Goal: Check status: Check status

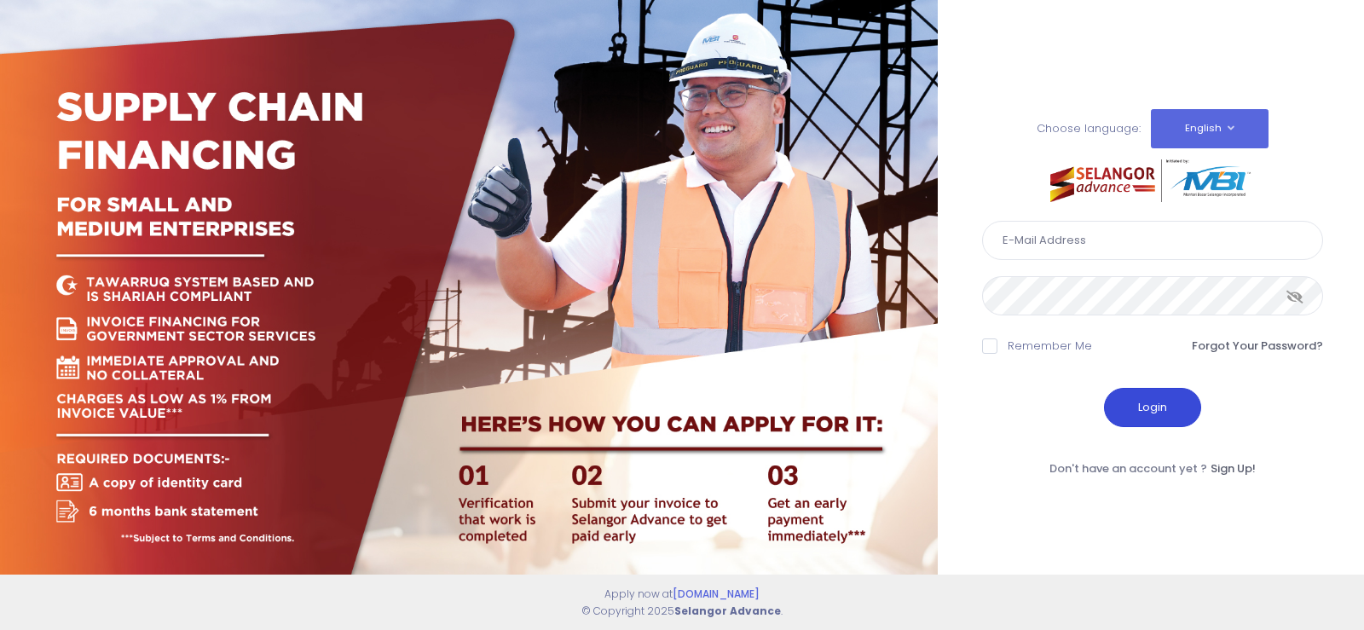
type input "[EMAIL_ADDRESS][DOMAIN_NAME]"
click at [1127, 424] on button "Login" at bounding box center [1152, 407] width 97 height 39
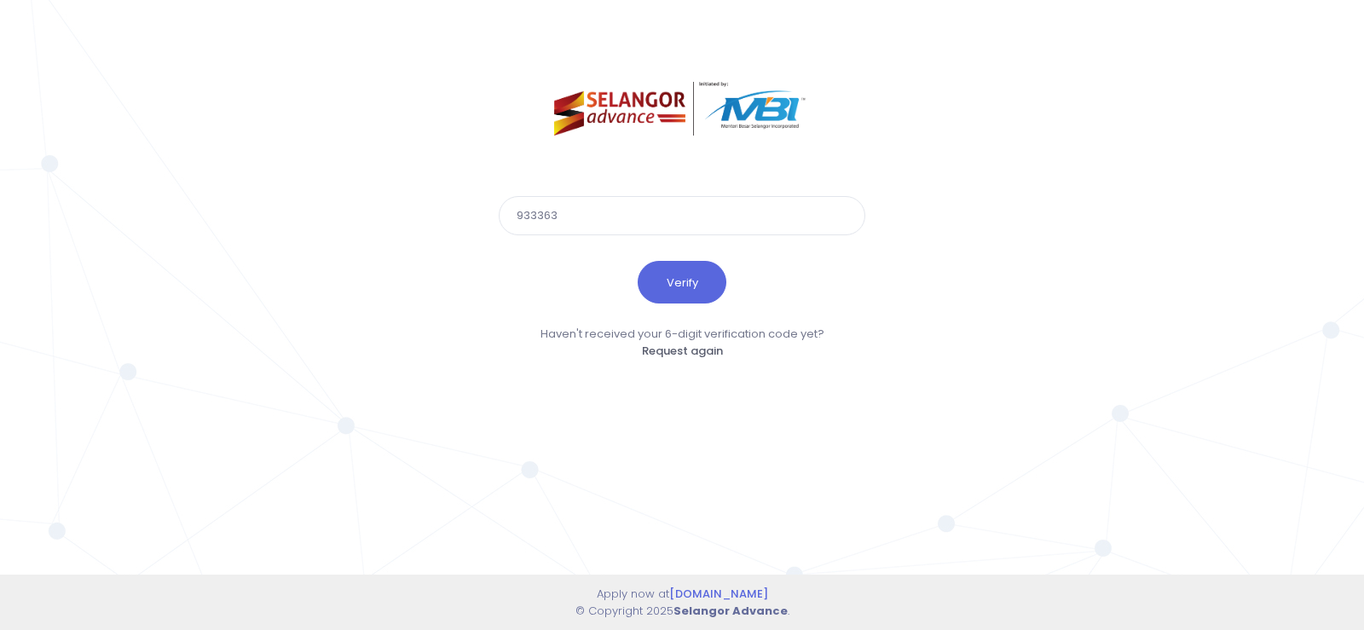
type input "933363"
click at [638, 261] on button "Verify" at bounding box center [682, 282] width 89 height 43
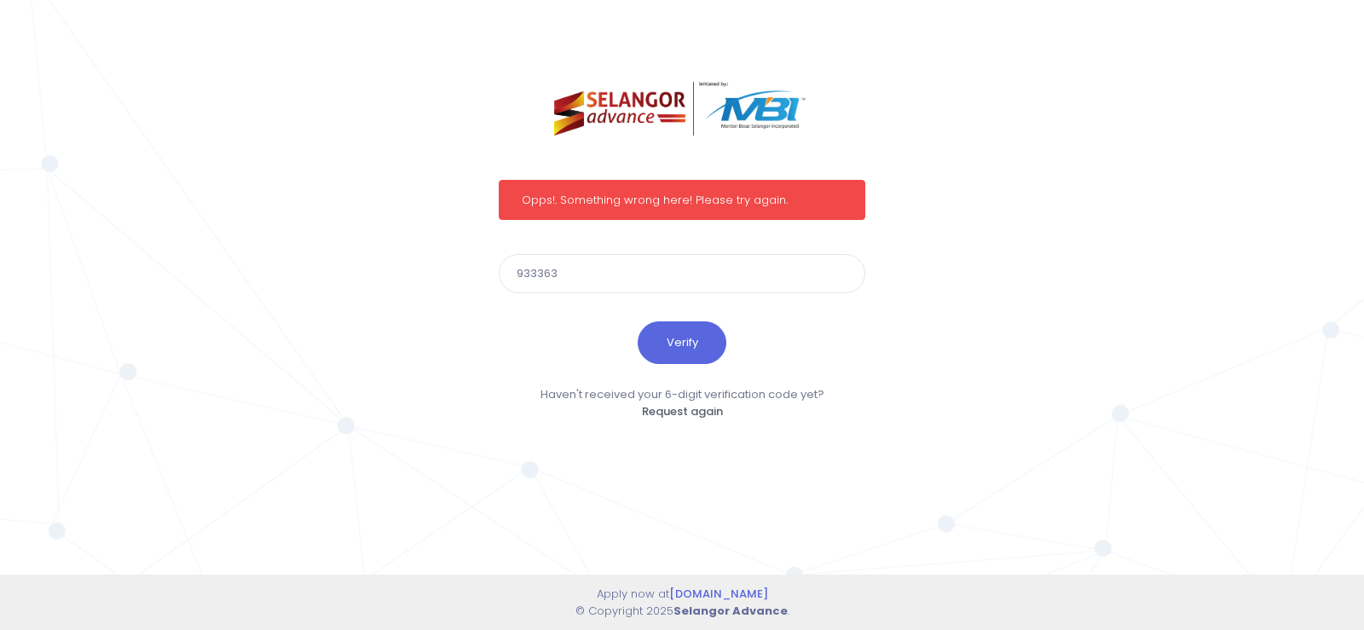
drag, startPoint x: 567, startPoint y: 281, endPoint x: 458, endPoint y: 269, distance: 109.8
click at [458, 269] on div "Opps!. Something wrong here! Please try again. 933363 Verify Haven't received y…" at bounding box center [682, 315] width 1364 height 630
click at [690, 348] on button "Verify" at bounding box center [682, 342] width 89 height 43
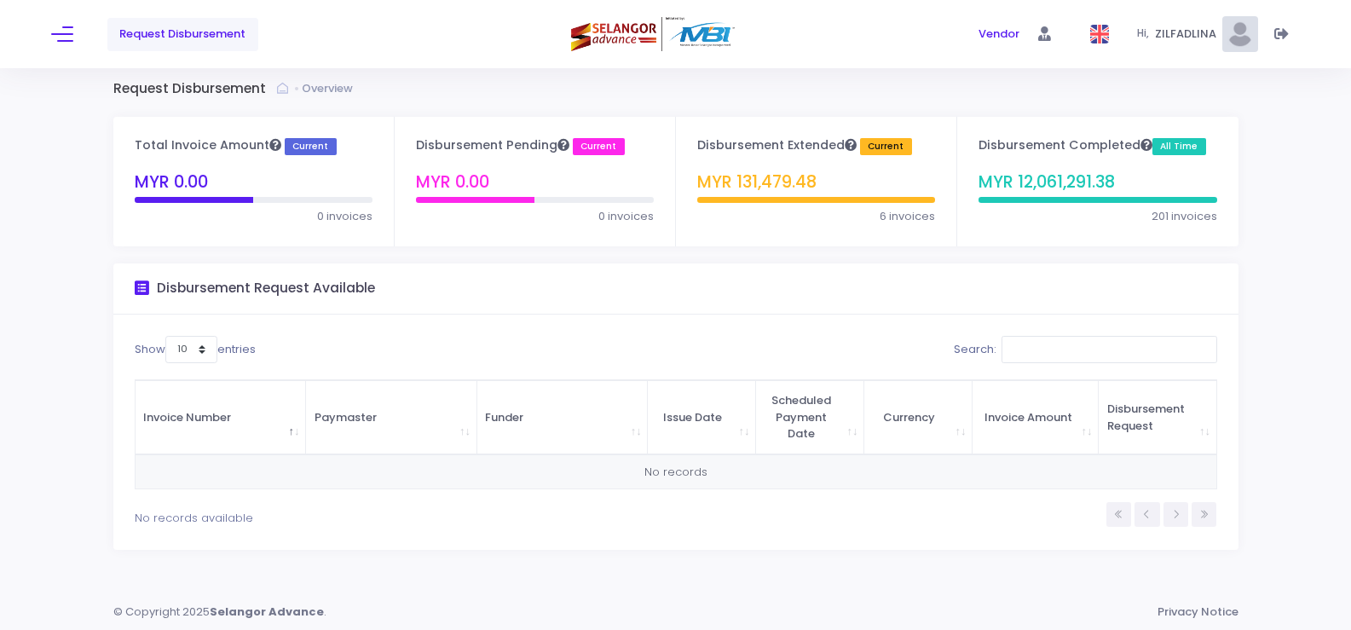
scroll to position [9, 0]
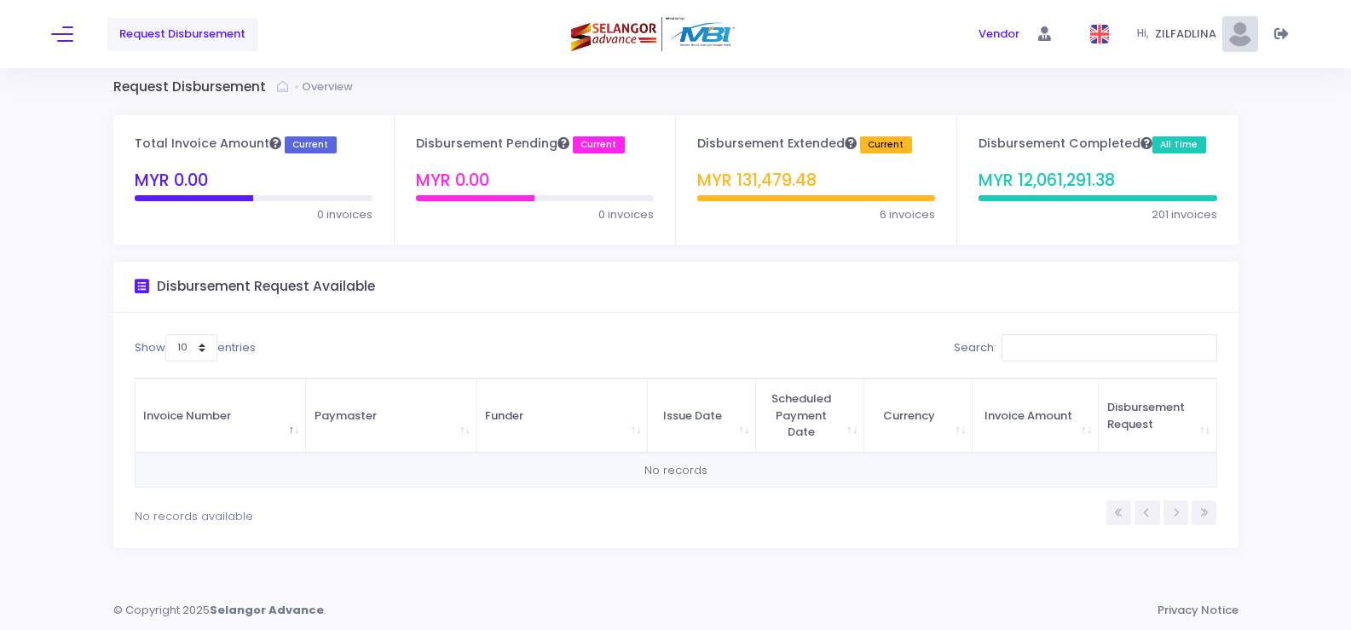
click at [75, 33] on div "Request Disbursement" at bounding box center [259, 34] width 416 height 68
click at [66, 37] on button at bounding box center [62, 34] width 22 height 22
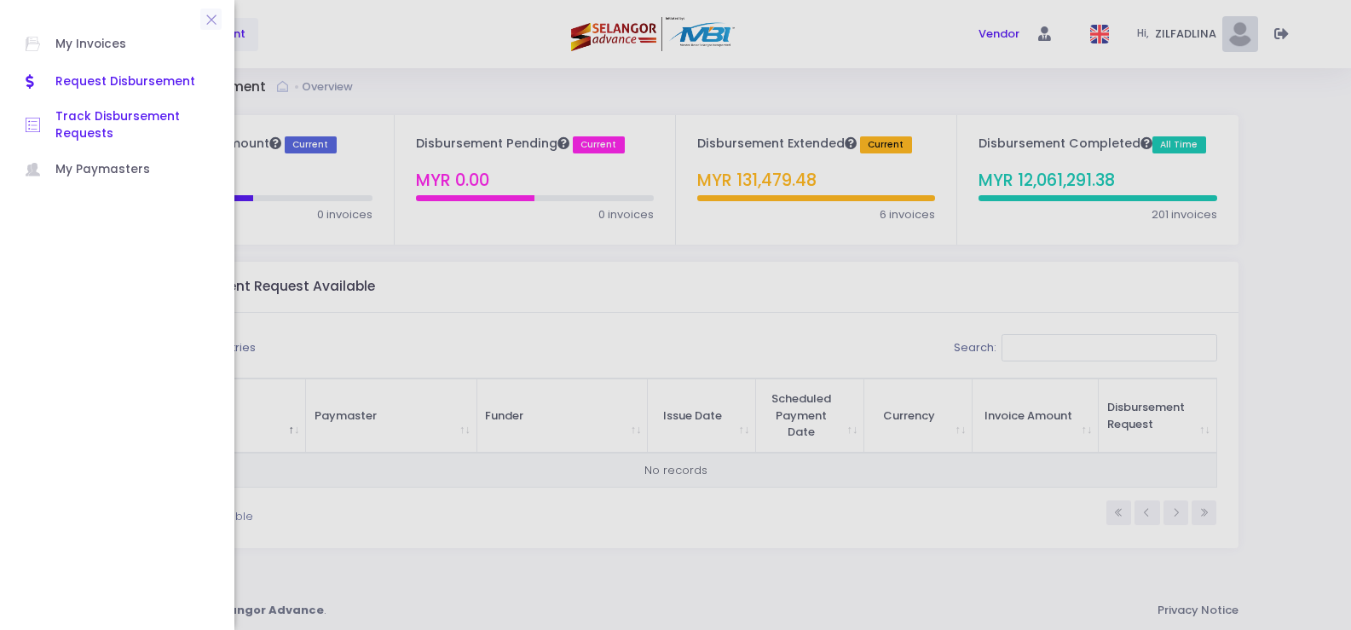
click at [105, 133] on span "Track Disbursement Requests" at bounding box center [131, 125] width 153 height 35
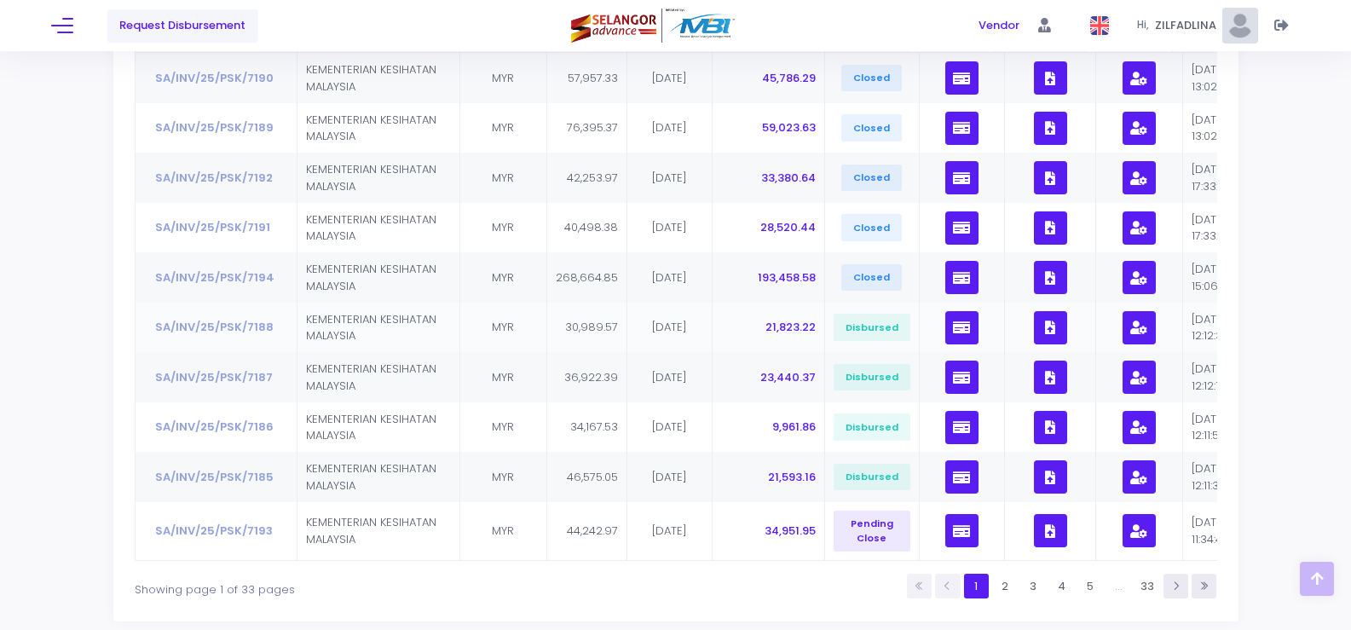
scroll to position [341, 0]
